Goal: Task Accomplishment & Management: Manage account settings

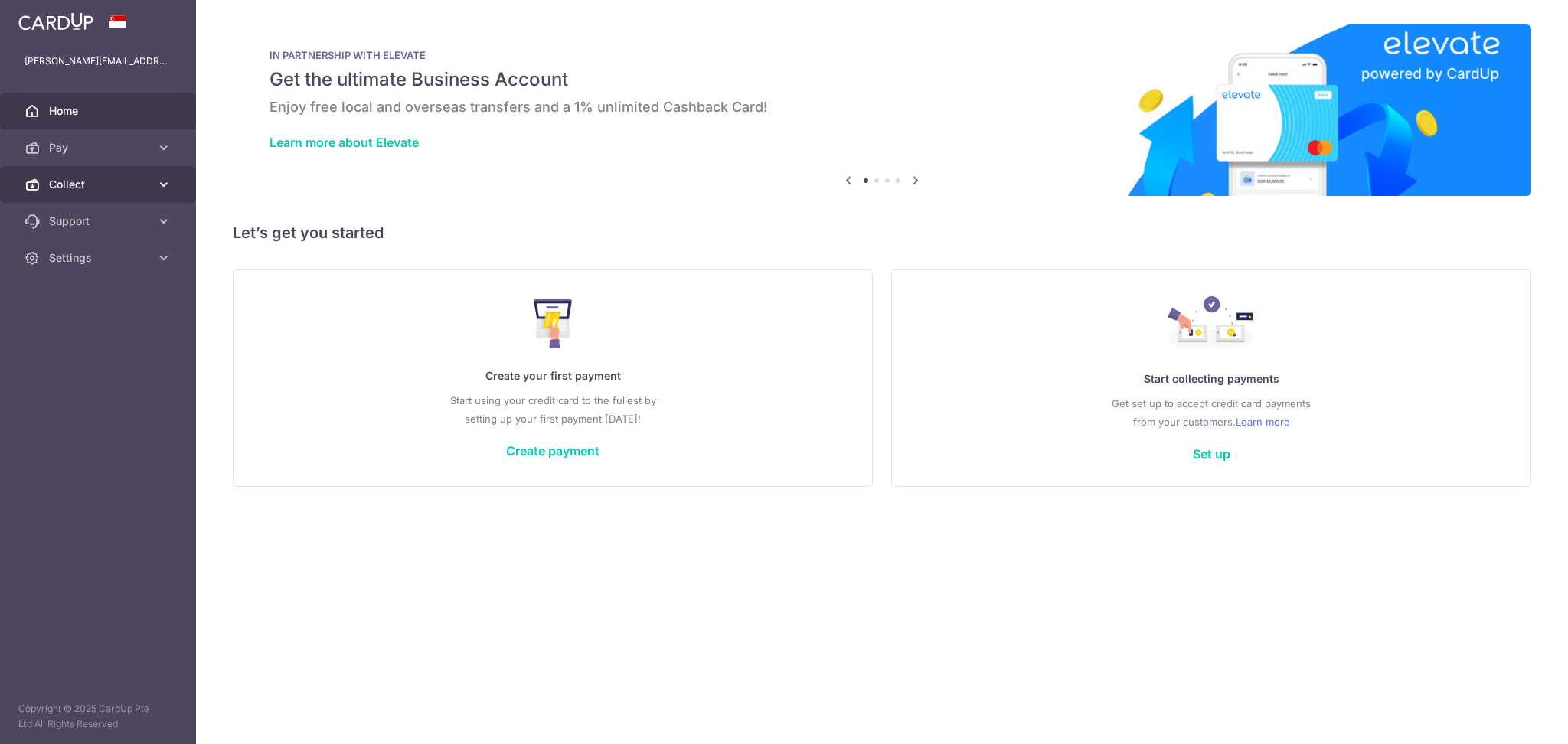
click at [74, 183] on span "Collect" at bounding box center [100, 184] width 102 height 15
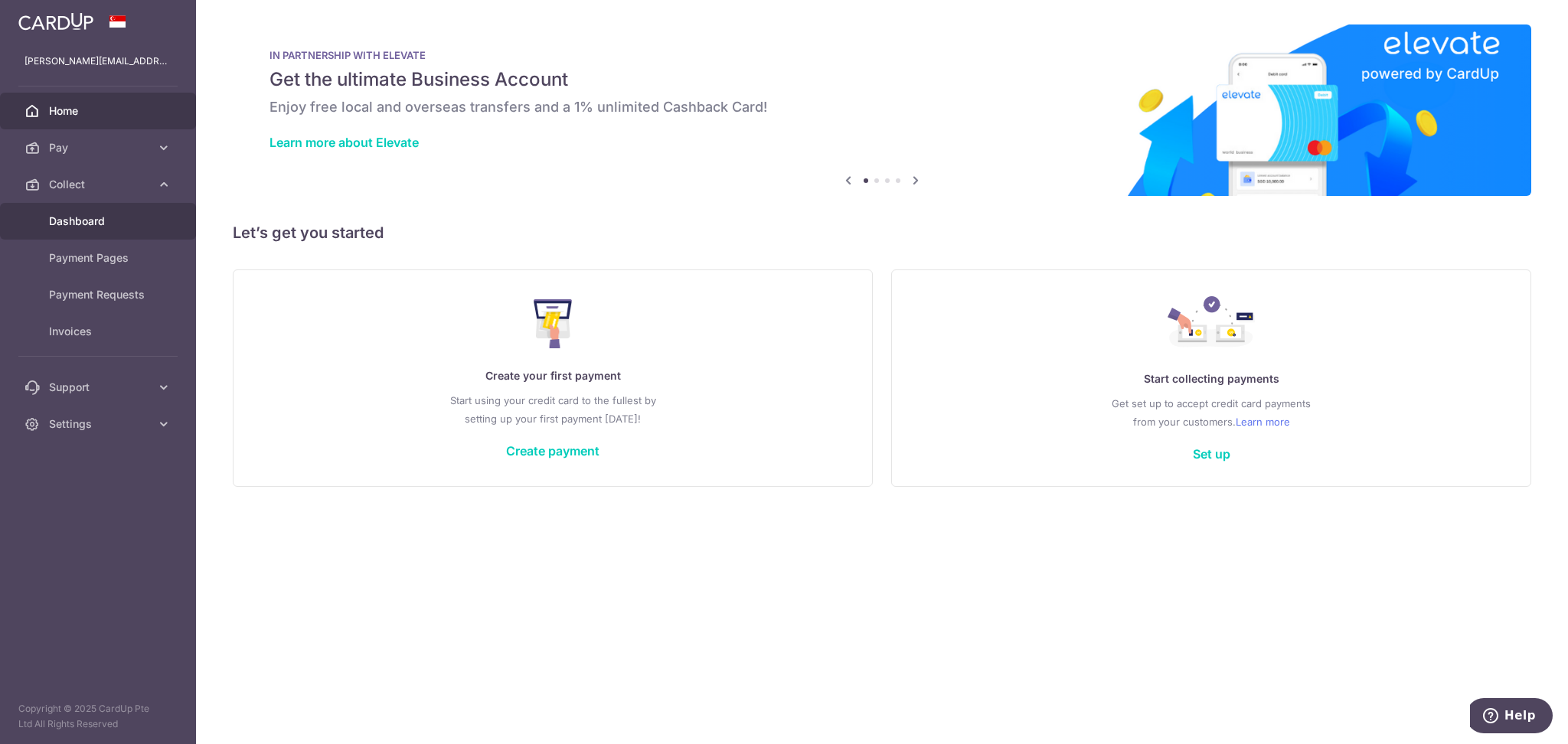
click at [76, 222] on span "Dashboard" at bounding box center [100, 221] width 102 height 15
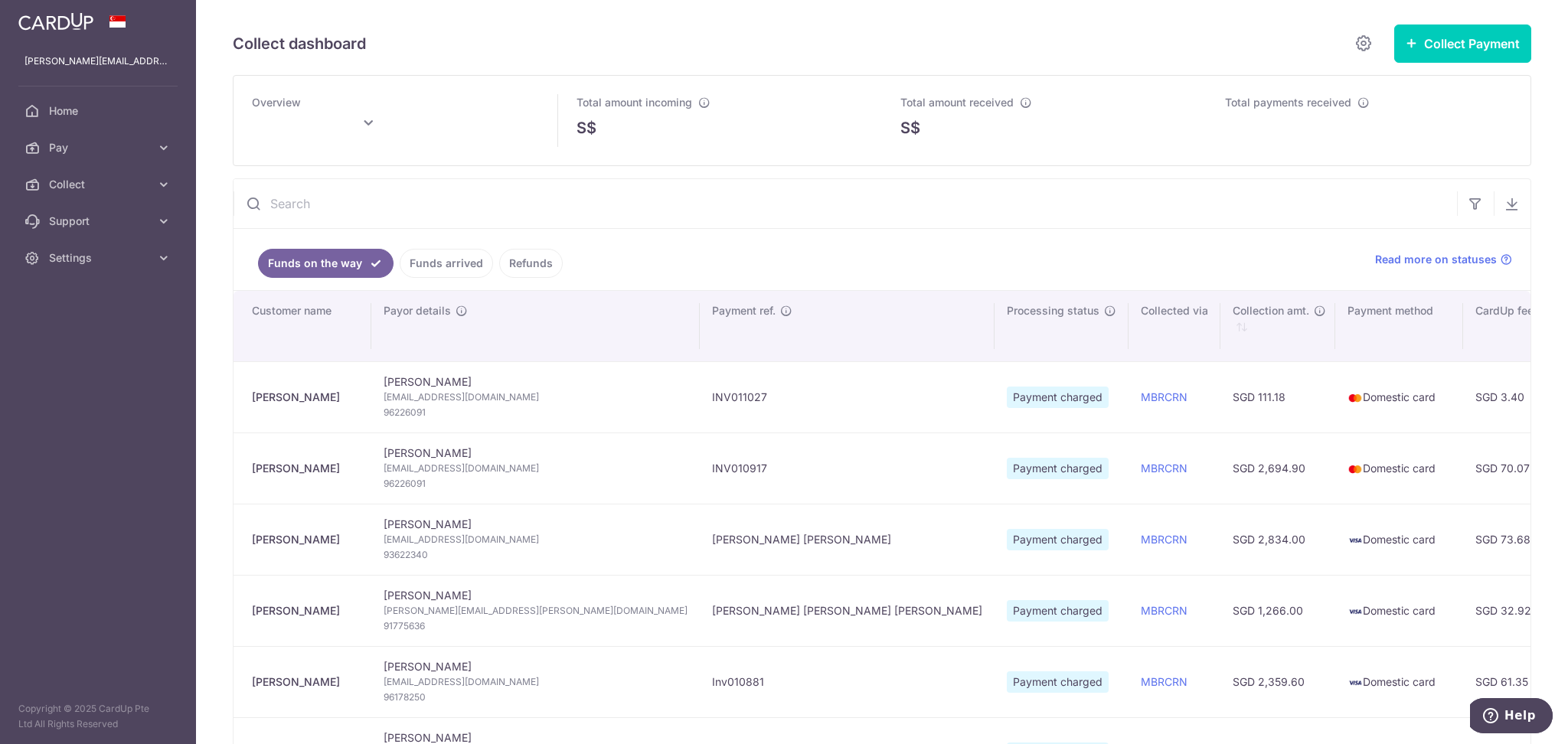
click at [451, 265] on link "Funds arrived" at bounding box center [446, 264] width 93 height 29
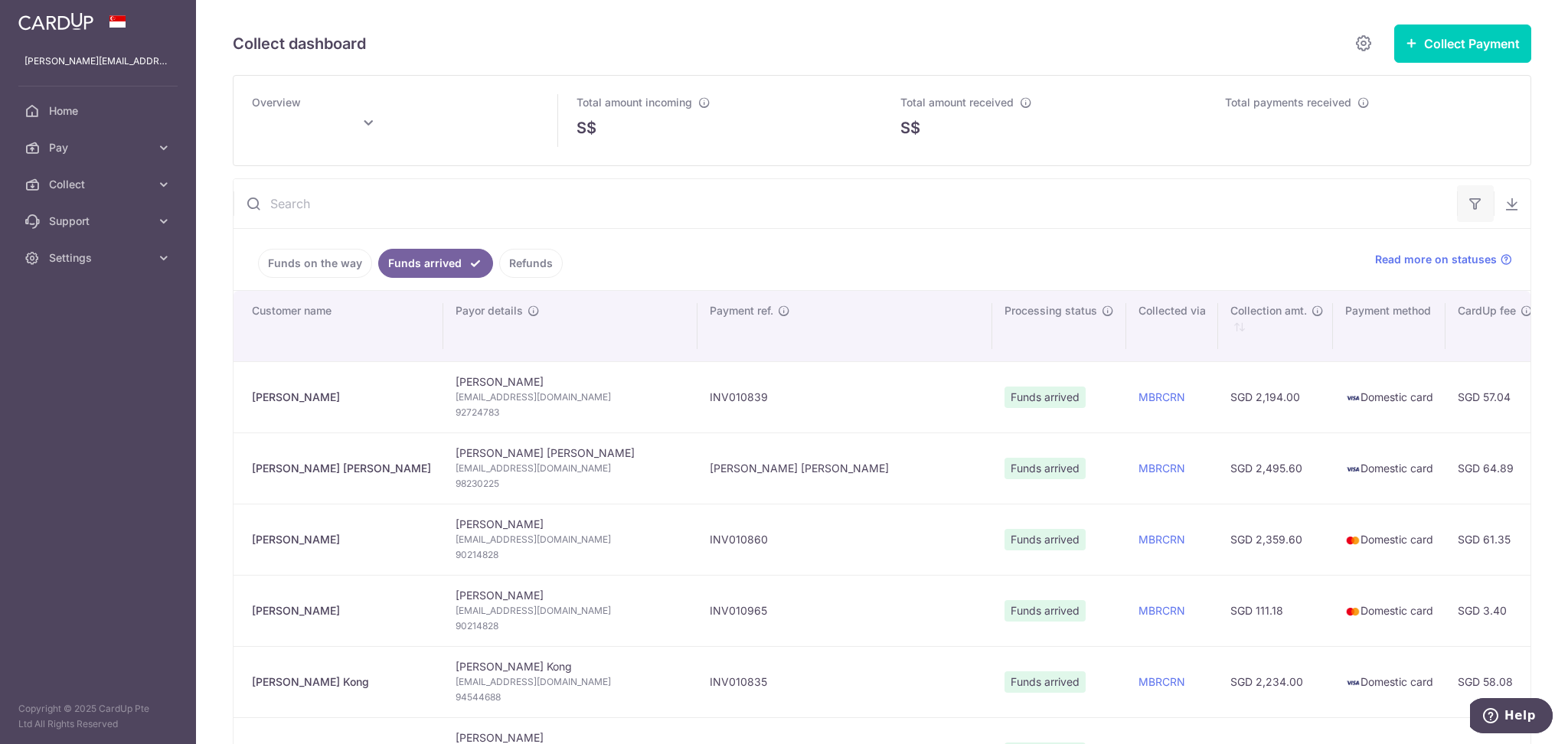
click at [1468, 209] on icon "button" at bounding box center [1476, 203] width 15 height 15
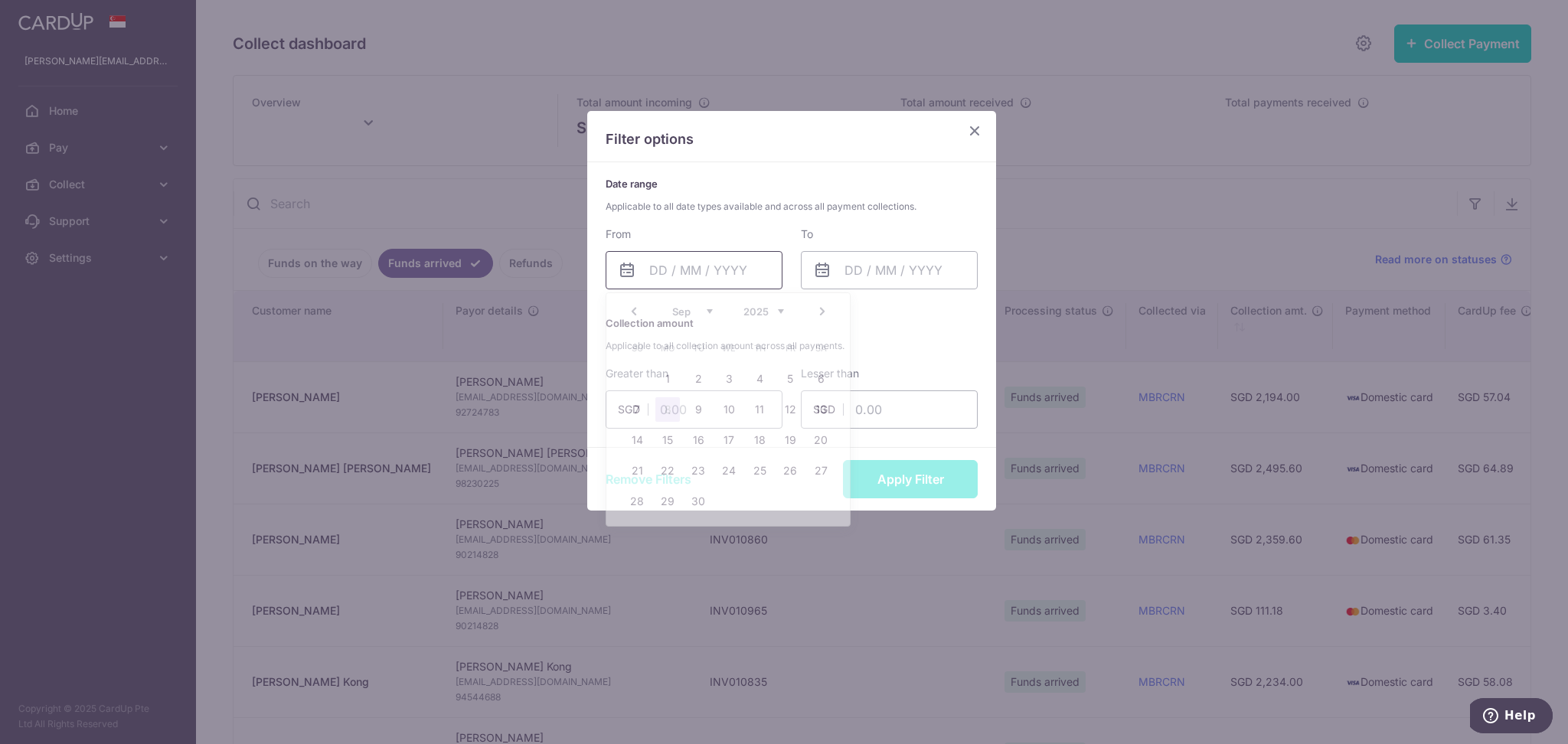
click at [663, 277] on input "text" at bounding box center [693, 270] width 177 height 38
click at [659, 373] on link "1" at bounding box center [667, 379] width 24 height 24
type input "01/09/2025"
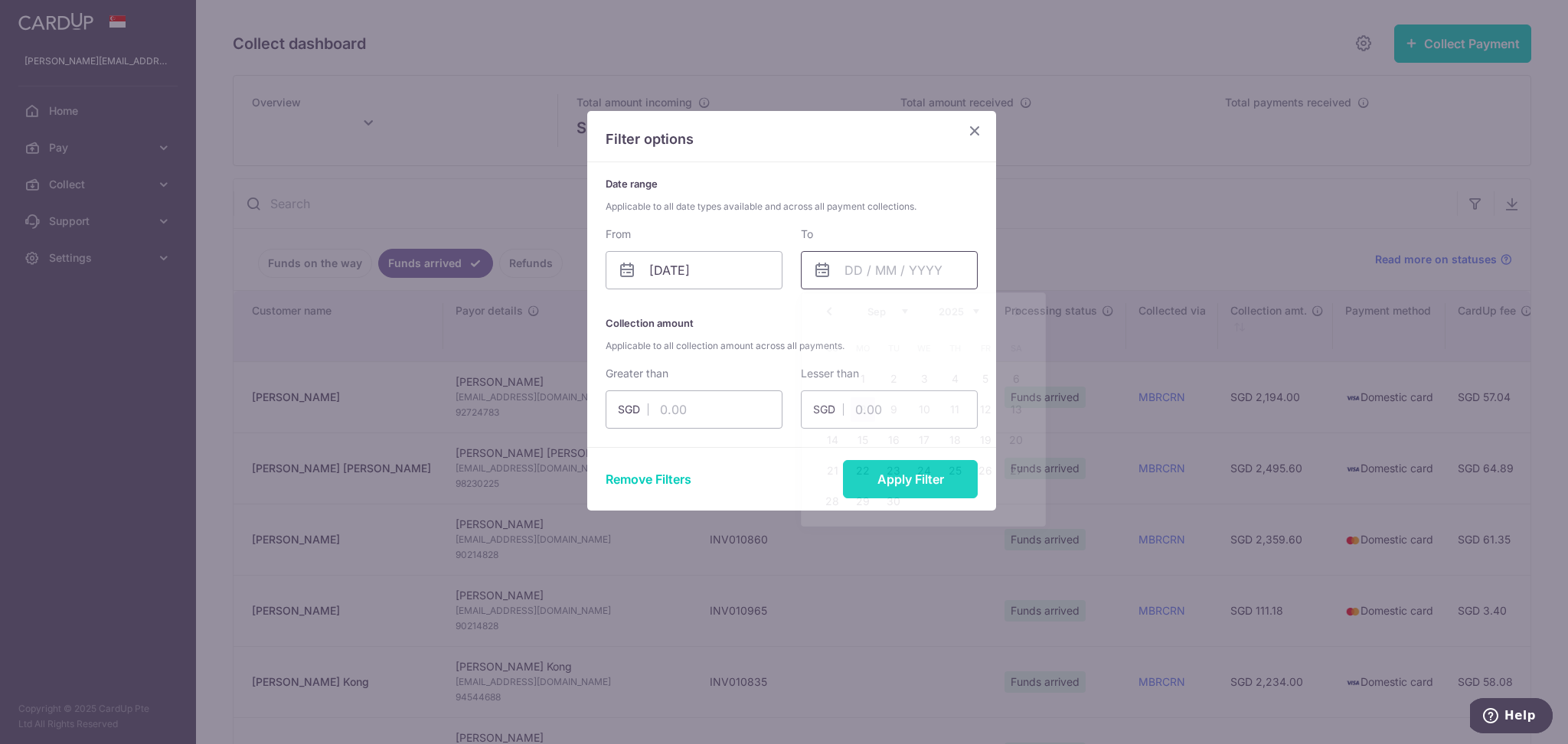
click at [870, 255] on input "text" at bounding box center [889, 270] width 177 height 38
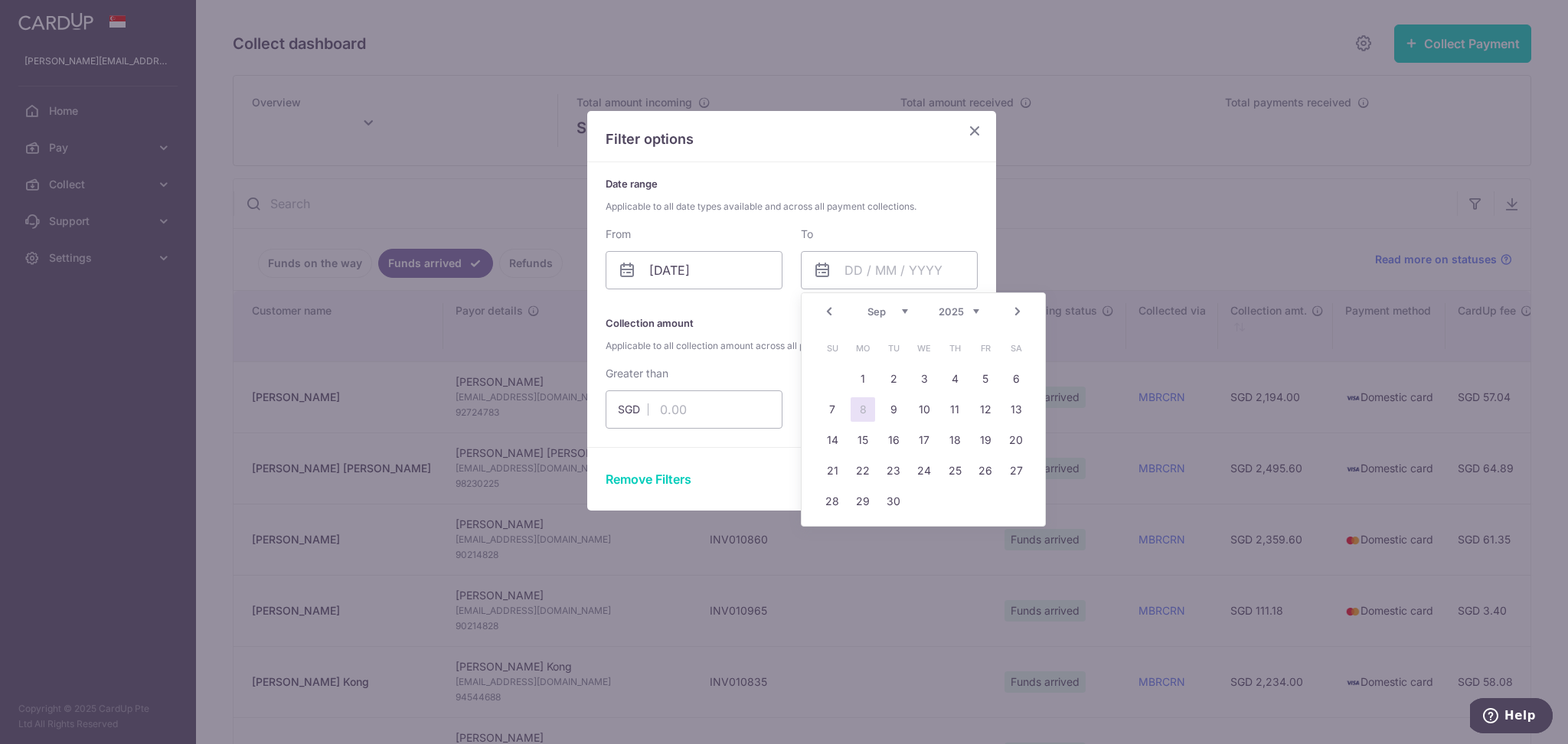
click at [864, 414] on link "8" at bounding box center [863, 410] width 24 height 24
type input "08/09/2025"
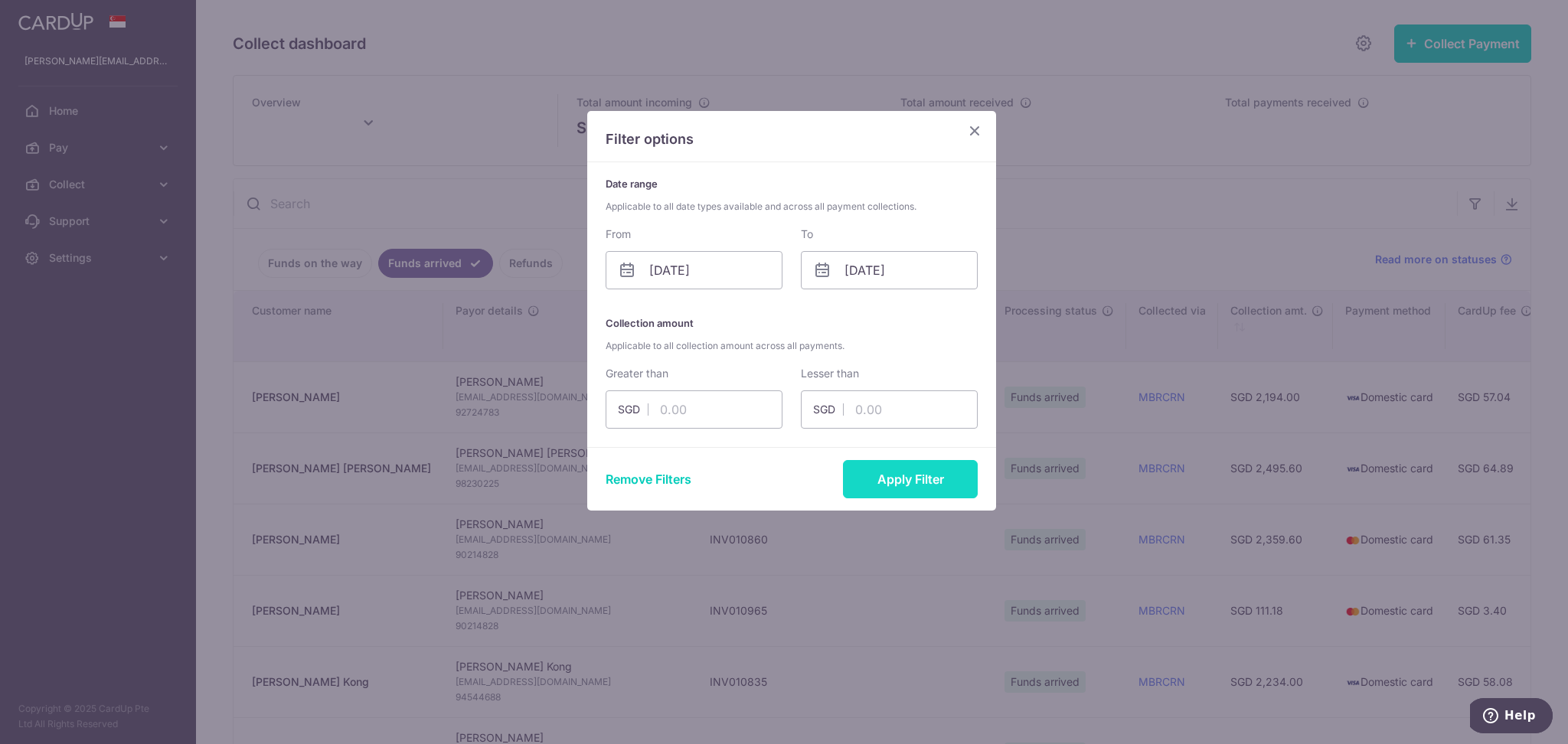
click at [912, 482] on button "Apply Filter" at bounding box center [910, 479] width 135 height 38
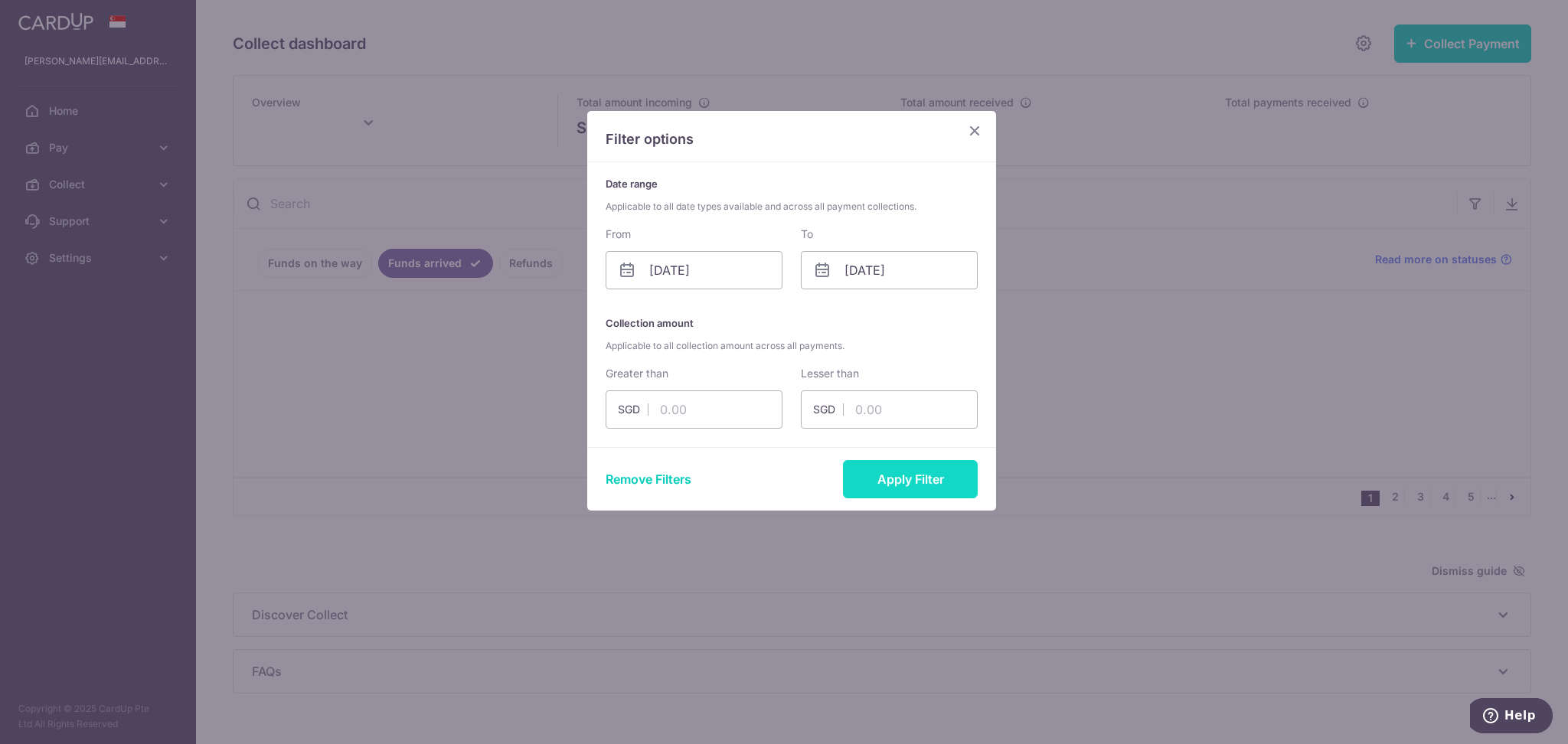
click at [896, 487] on button "Apply Filter" at bounding box center [910, 479] width 135 height 38
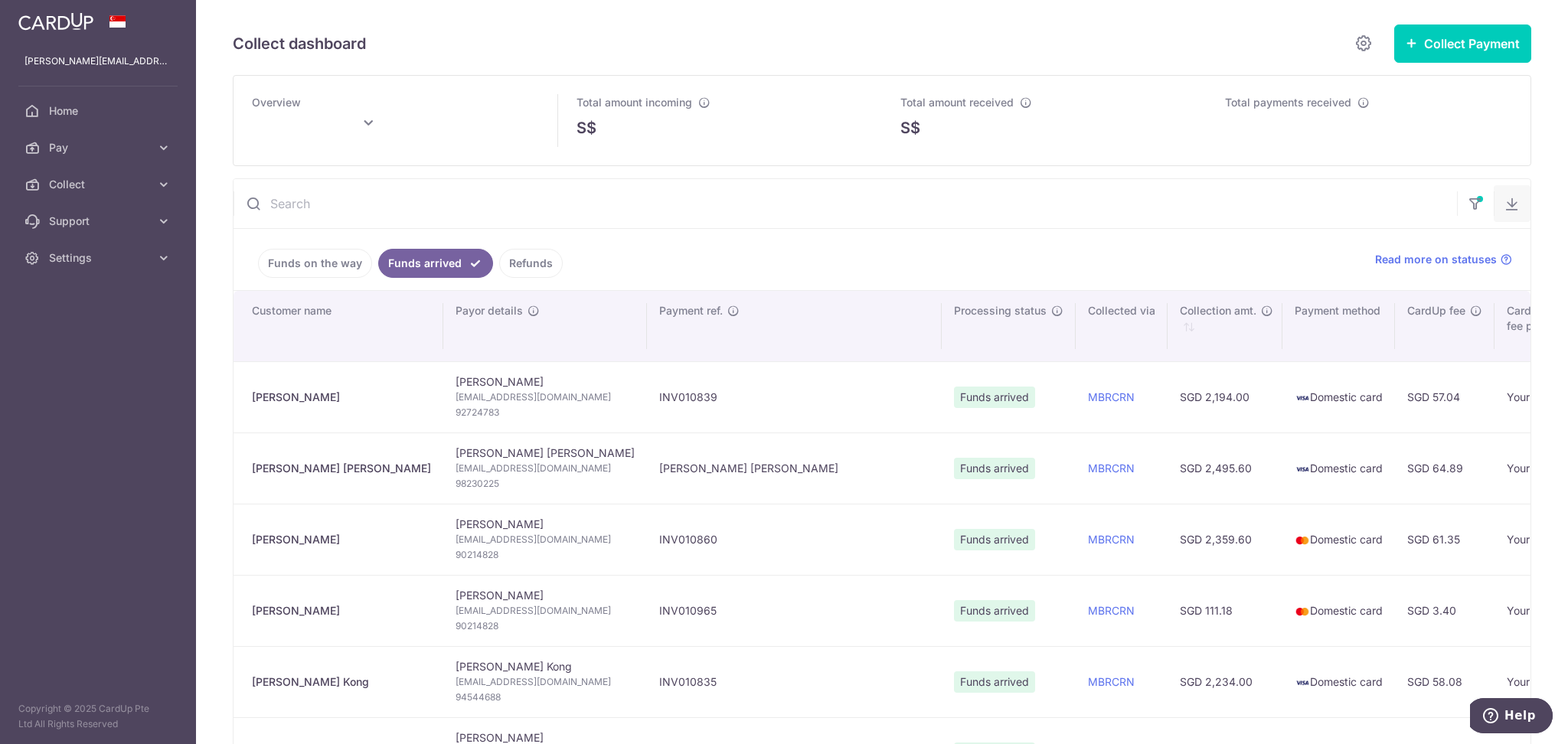
click at [1505, 200] on icon "button" at bounding box center [1512, 203] width 15 height 15
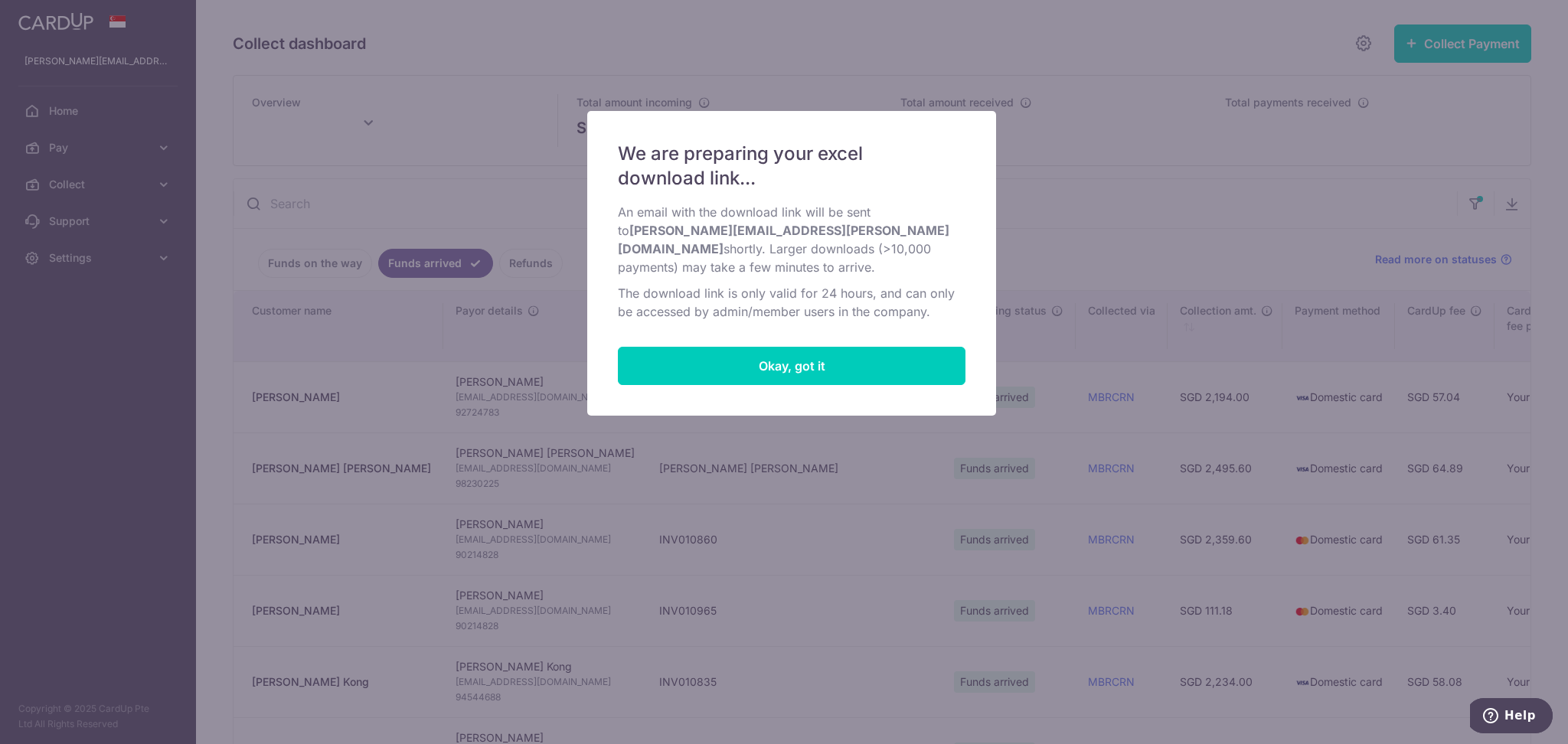
type input "September 2025"
click at [766, 367] on button "Okay, got it" at bounding box center [792, 366] width 348 height 38
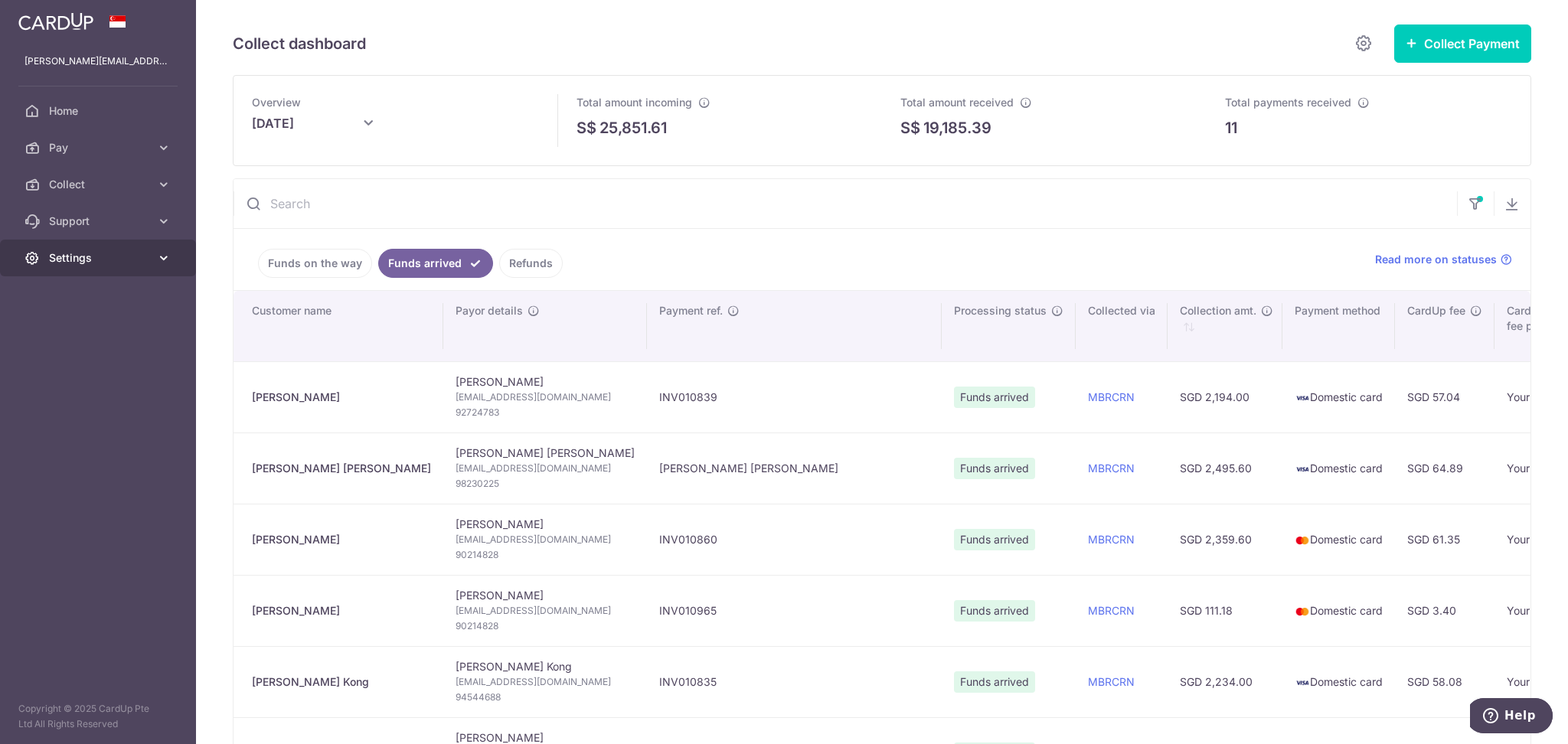
click at [102, 262] on span "Settings" at bounding box center [100, 257] width 102 height 15
click at [75, 333] on span "Logout" at bounding box center [100, 331] width 102 height 15
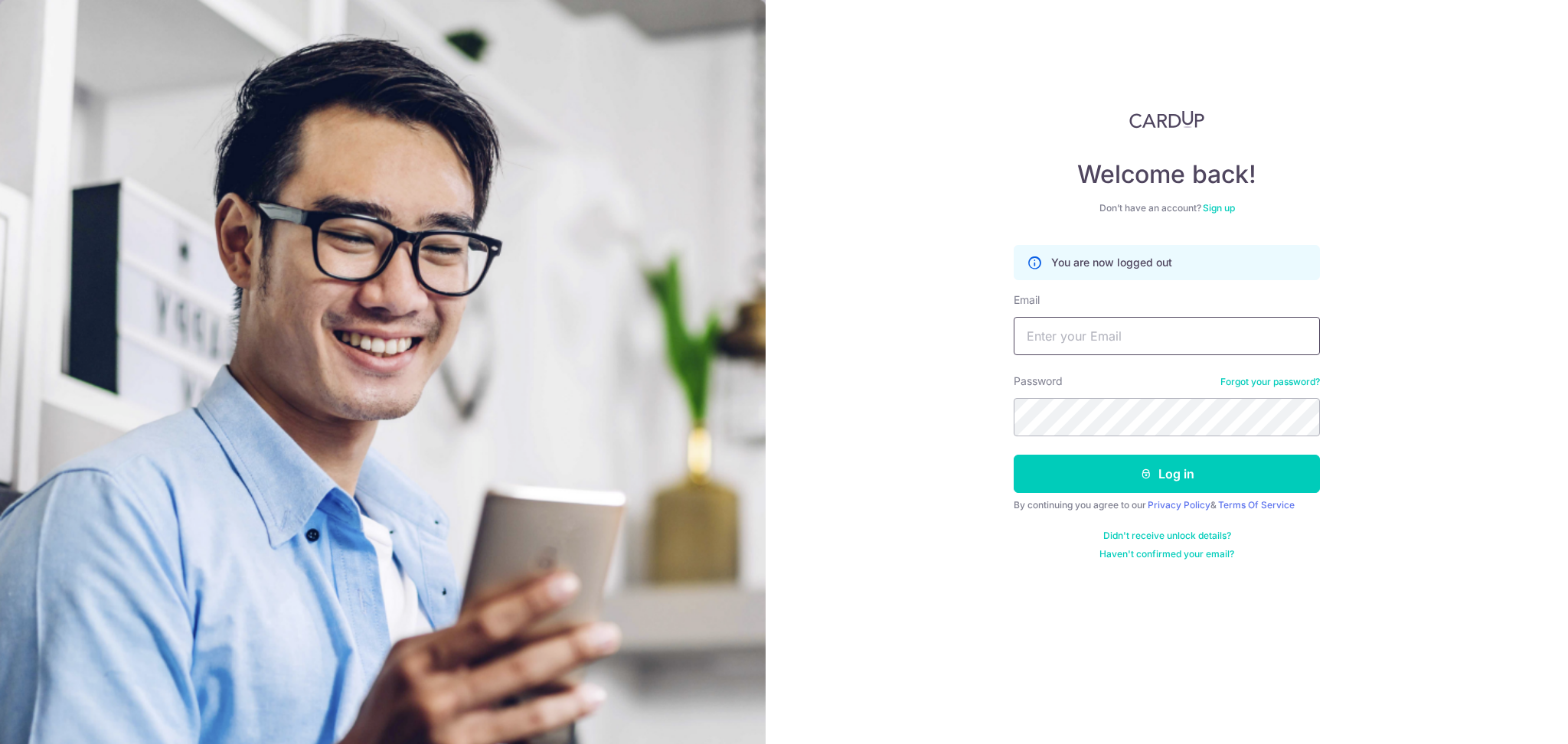
type input "[EMAIL_ADDRESS][DOMAIN_NAME]"
click at [1253, 332] on input "[EMAIL_ADDRESS][DOMAIN_NAME]" at bounding box center [1167, 336] width 306 height 38
drag, startPoint x: 881, startPoint y: 362, endPoint x: 1120, endPoint y: 534, distance: 294.5
click at [881, 362] on div "Welcome back! Don’t have an account? Sign up You are now logged out Email [EMAI…" at bounding box center [1166, 372] width 802 height 744
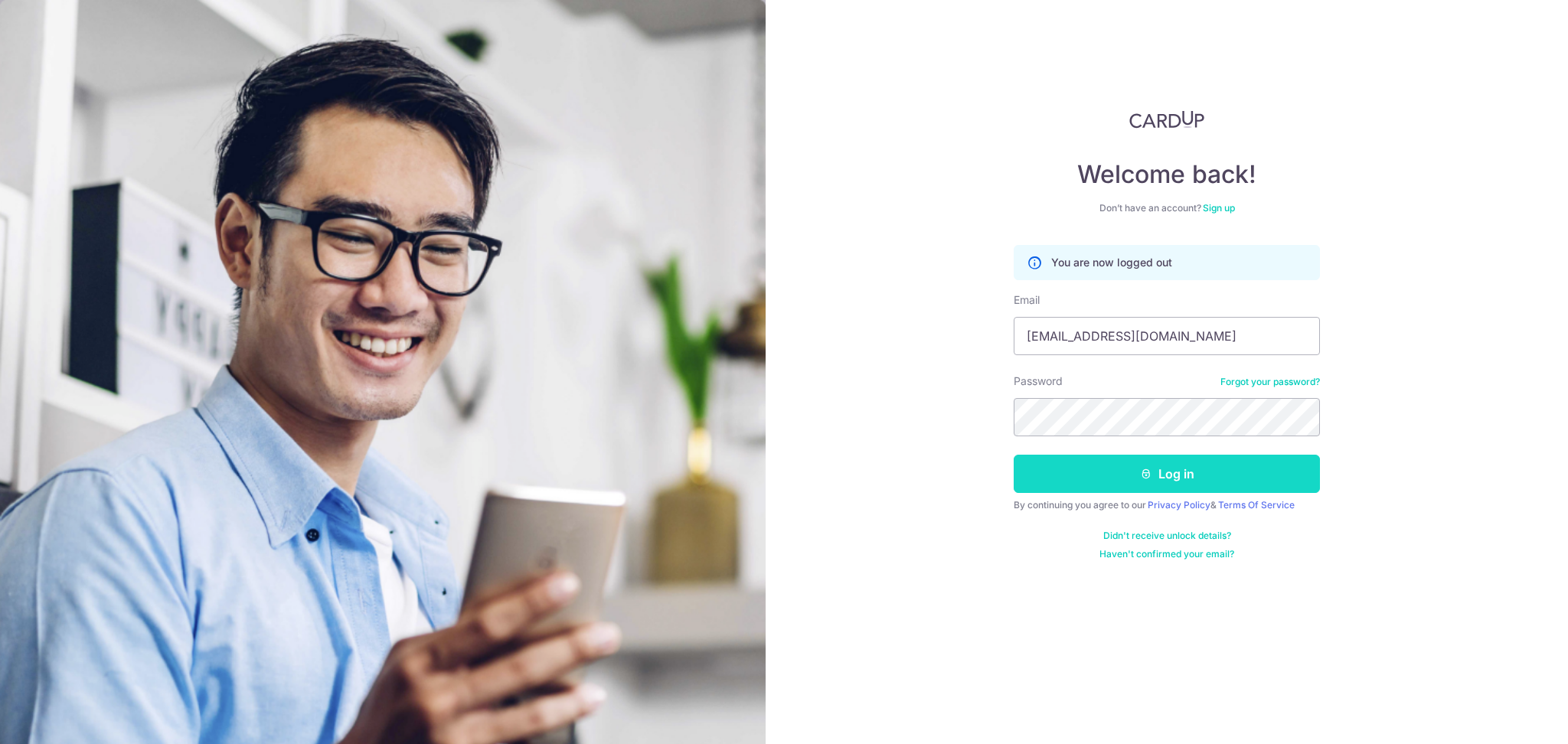
click at [1214, 456] on button "Log in" at bounding box center [1167, 474] width 306 height 38
click at [1192, 468] on button "Log in" at bounding box center [1167, 474] width 306 height 38
